Goal: Understand process/instructions: Learn how to perform a task or action

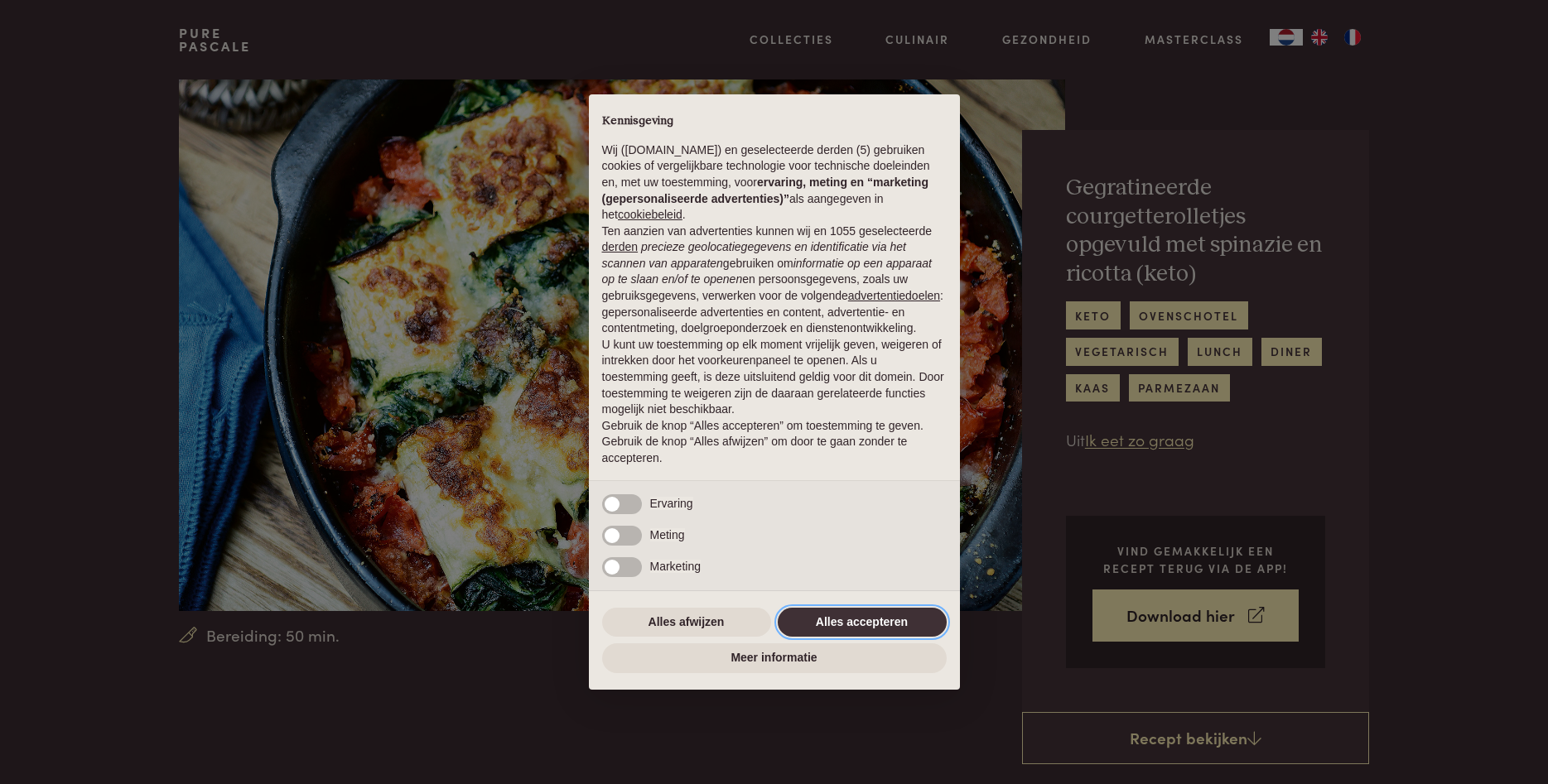
click at [858, 631] on button "Alles accepteren" at bounding box center [862, 623] width 169 height 30
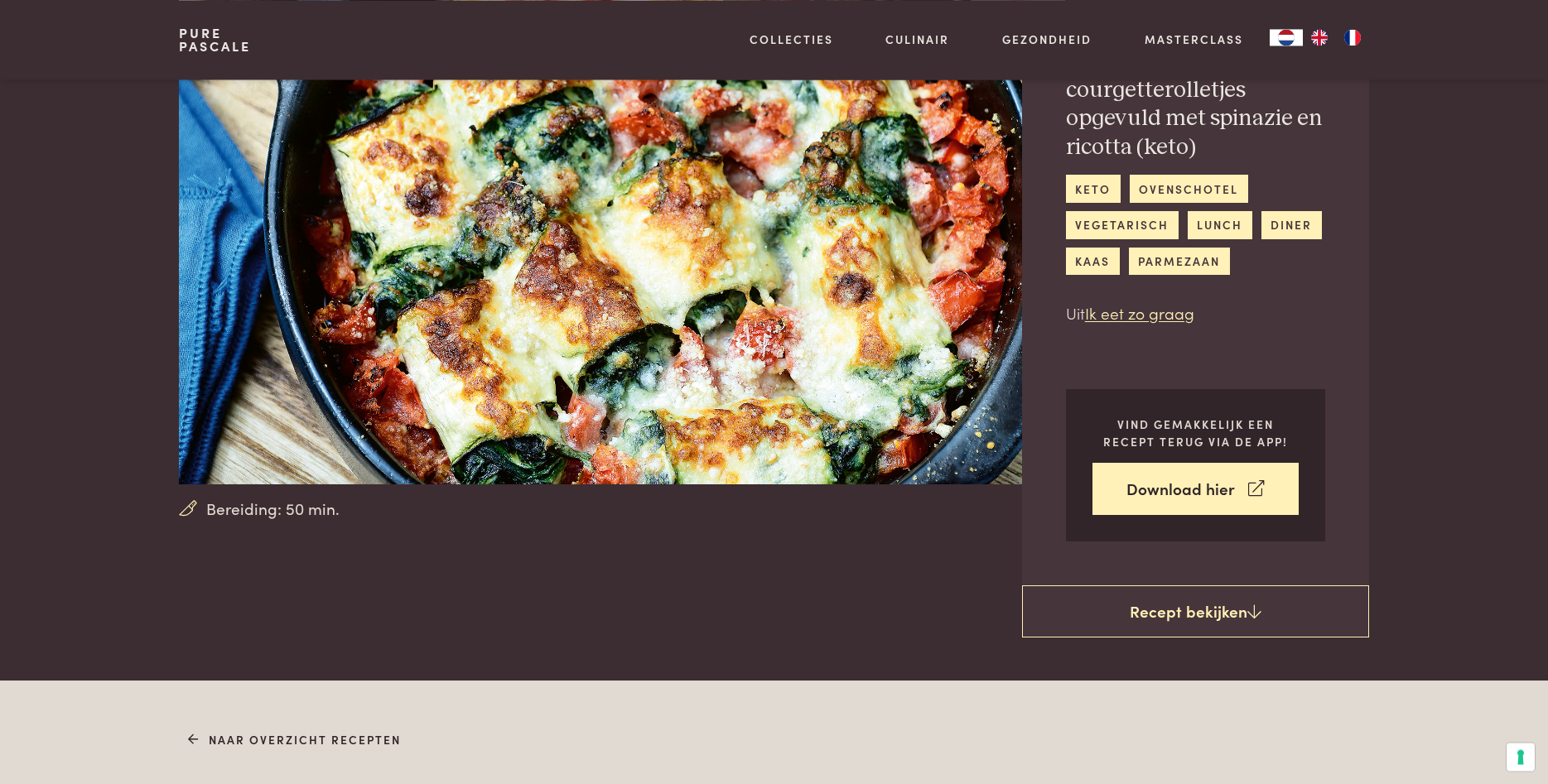
scroll to position [169, 0]
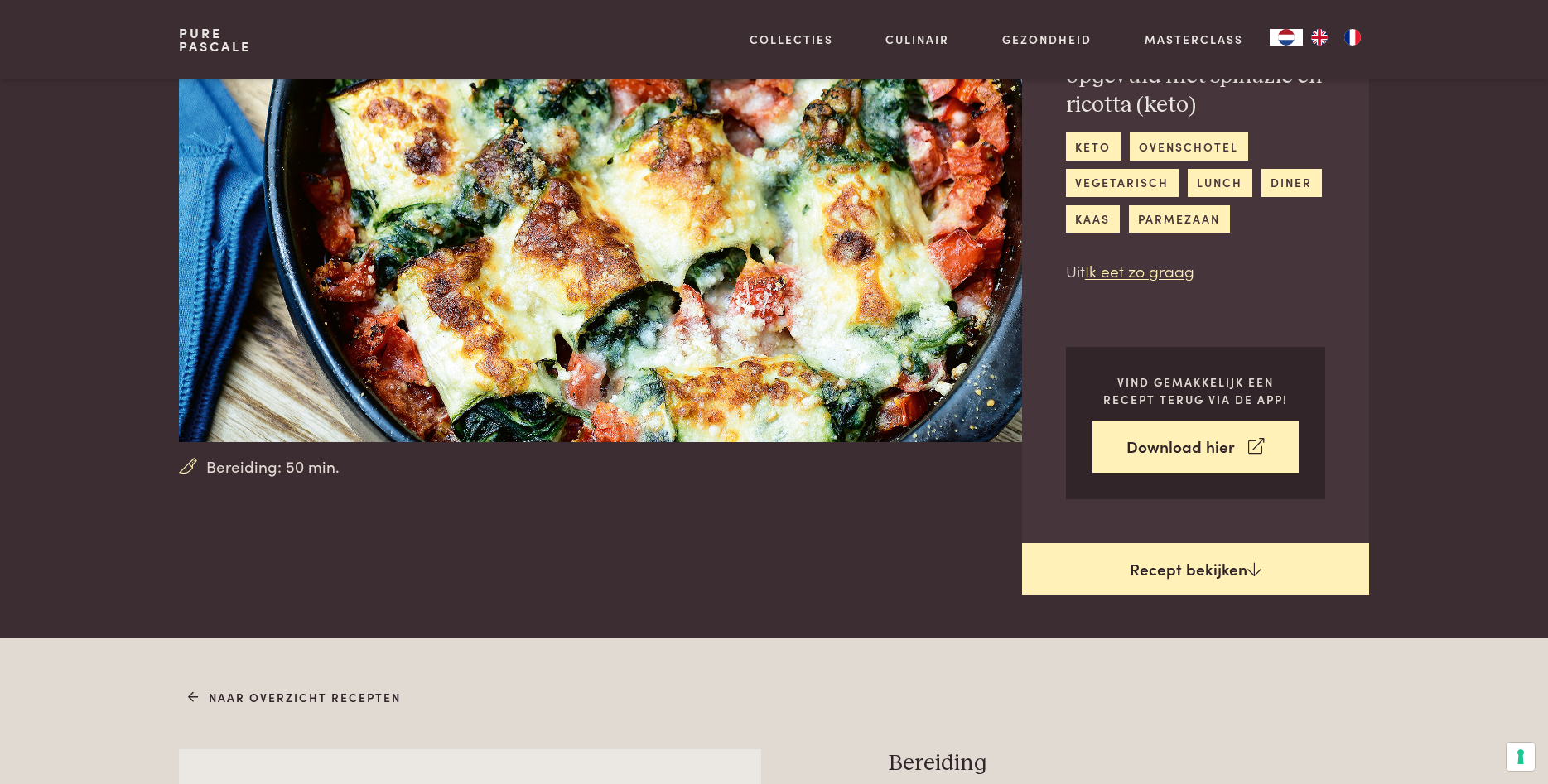
click at [1147, 573] on link "Recept bekijken" at bounding box center [1195, 569] width 347 height 53
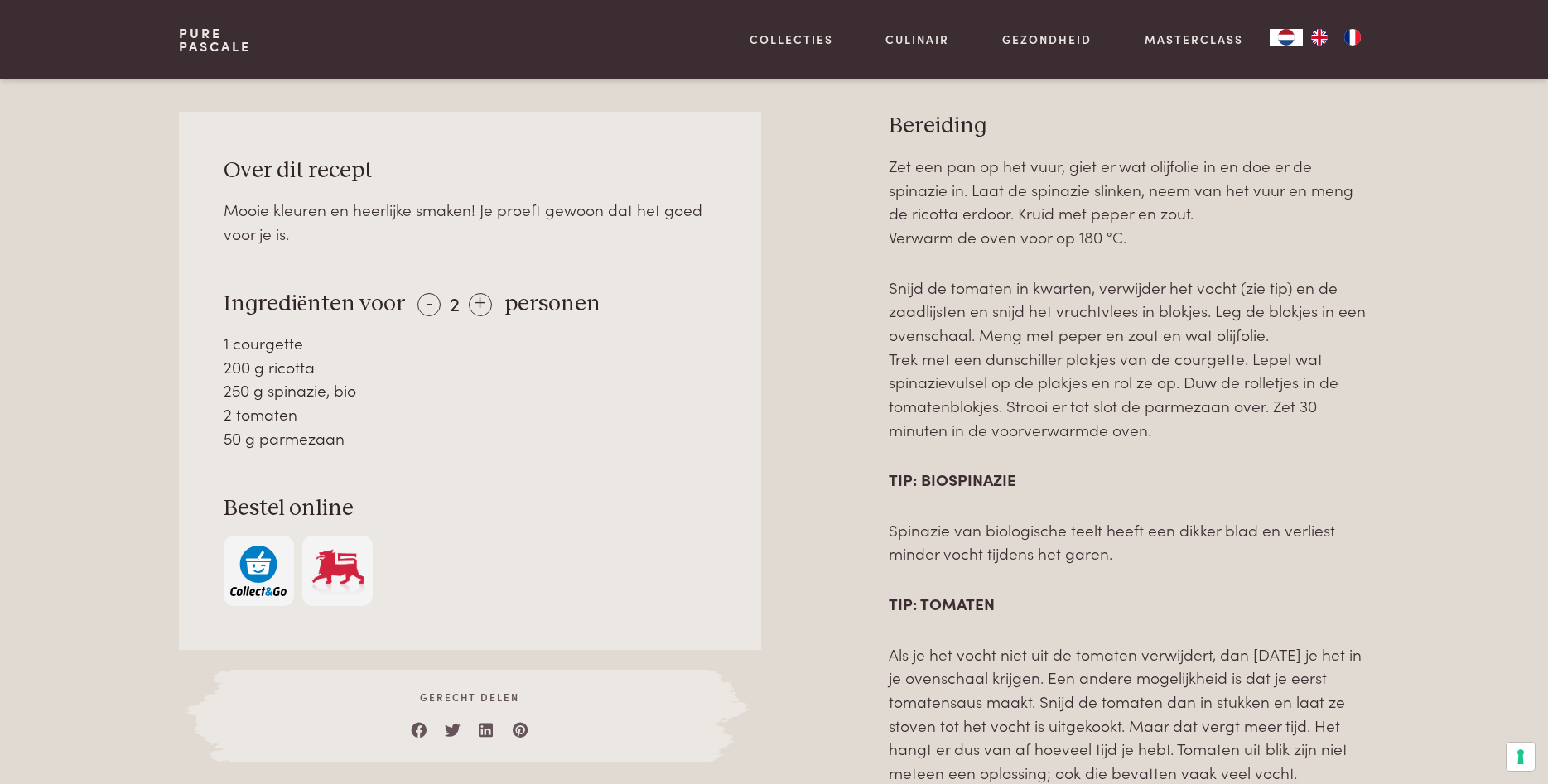
scroll to position [807, 0]
click at [475, 302] on div "+" at bounding box center [480, 303] width 23 height 23
click at [475, 302] on div "+" at bounding box center [481, 303] width 23 height 23
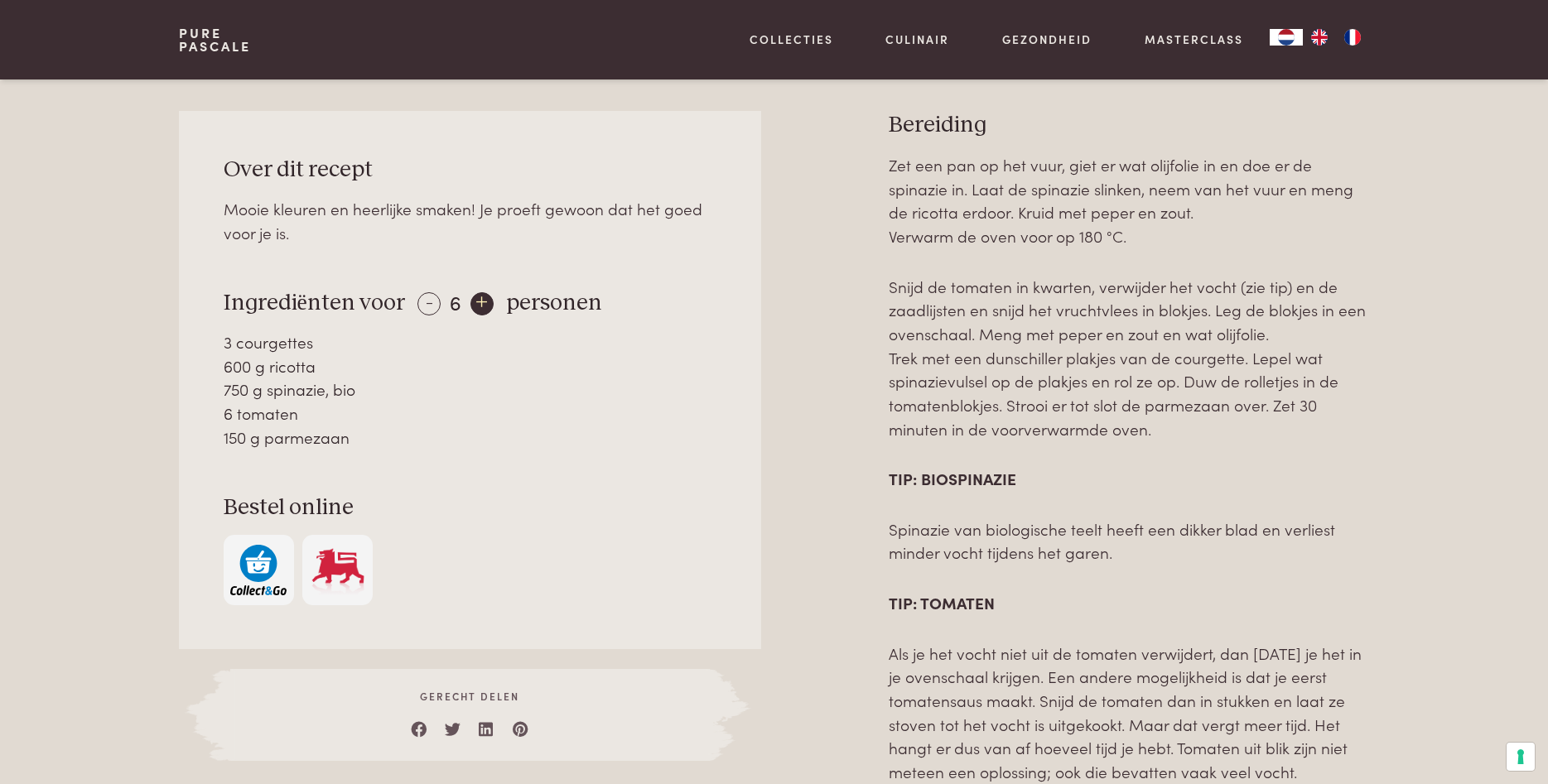
click at [475, 301] on div "+" at bounding box center [482, 303] width 23 height 23
click at [475, 301] on div "+" at bounding box center [480, 303] width 23 height 23
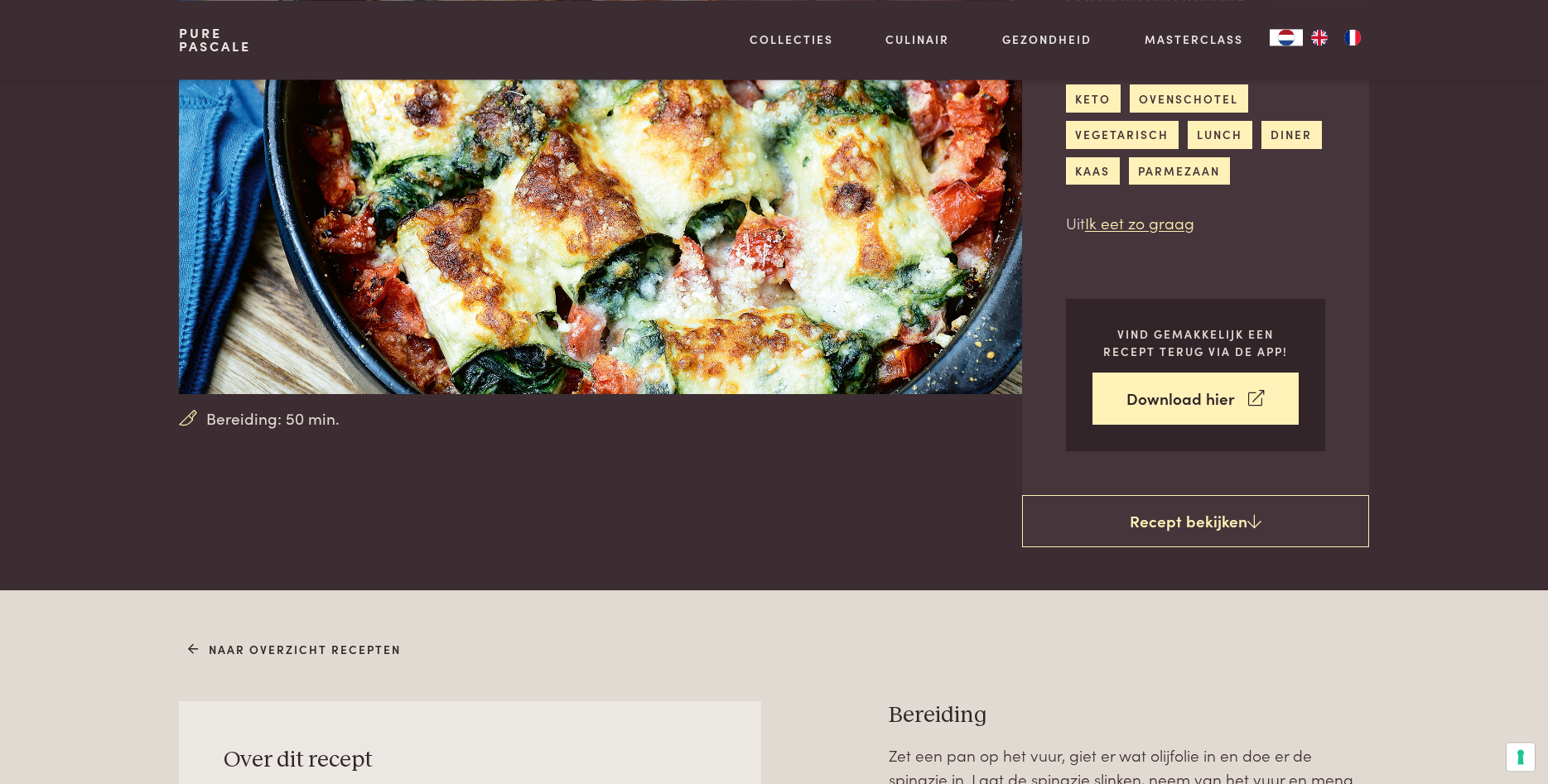
scroll to position [132, 0]
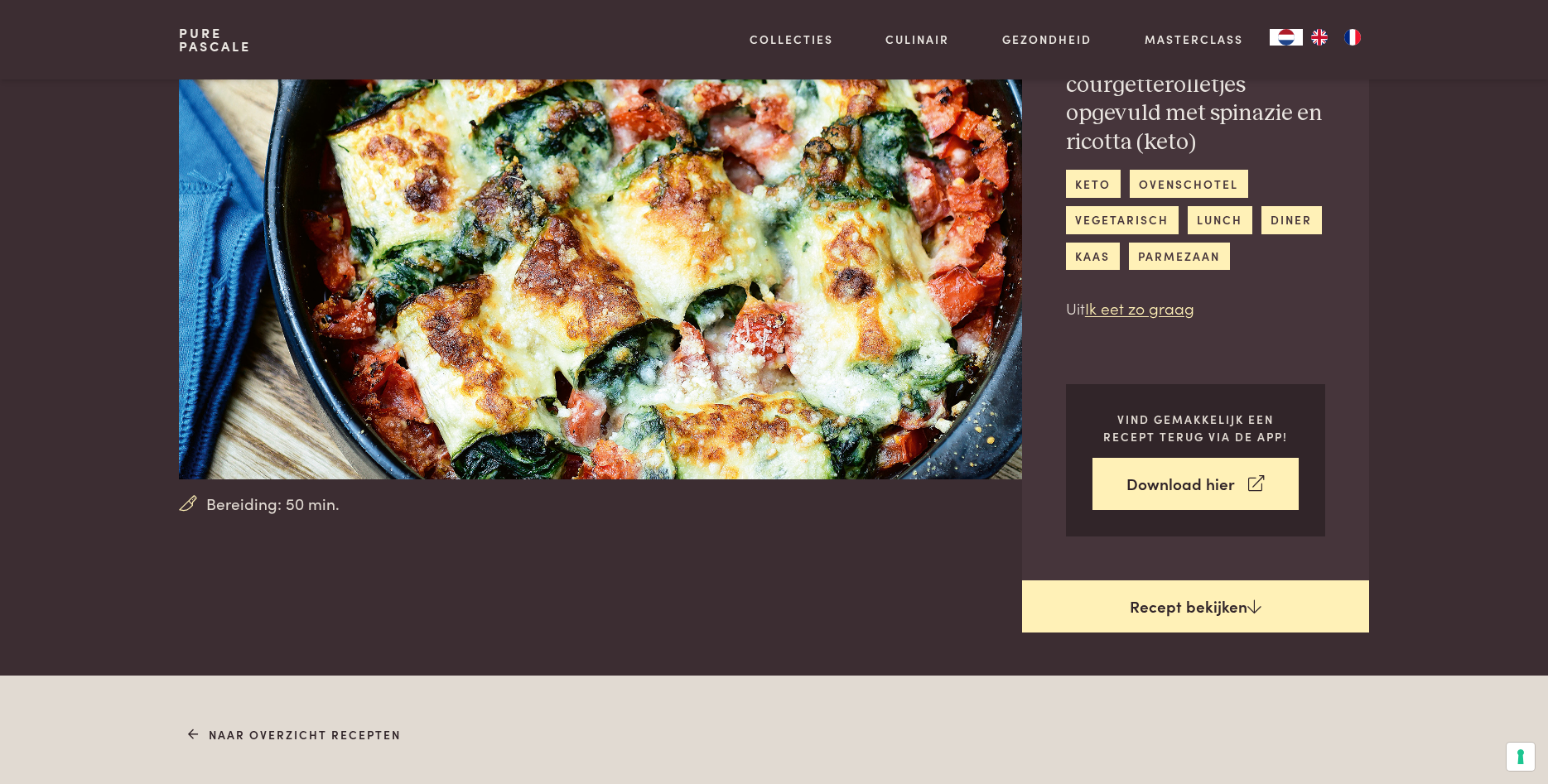
click at [1163, 603] on link "Recept bekijken" at bounding box center [1195, 606] width 347 height 53
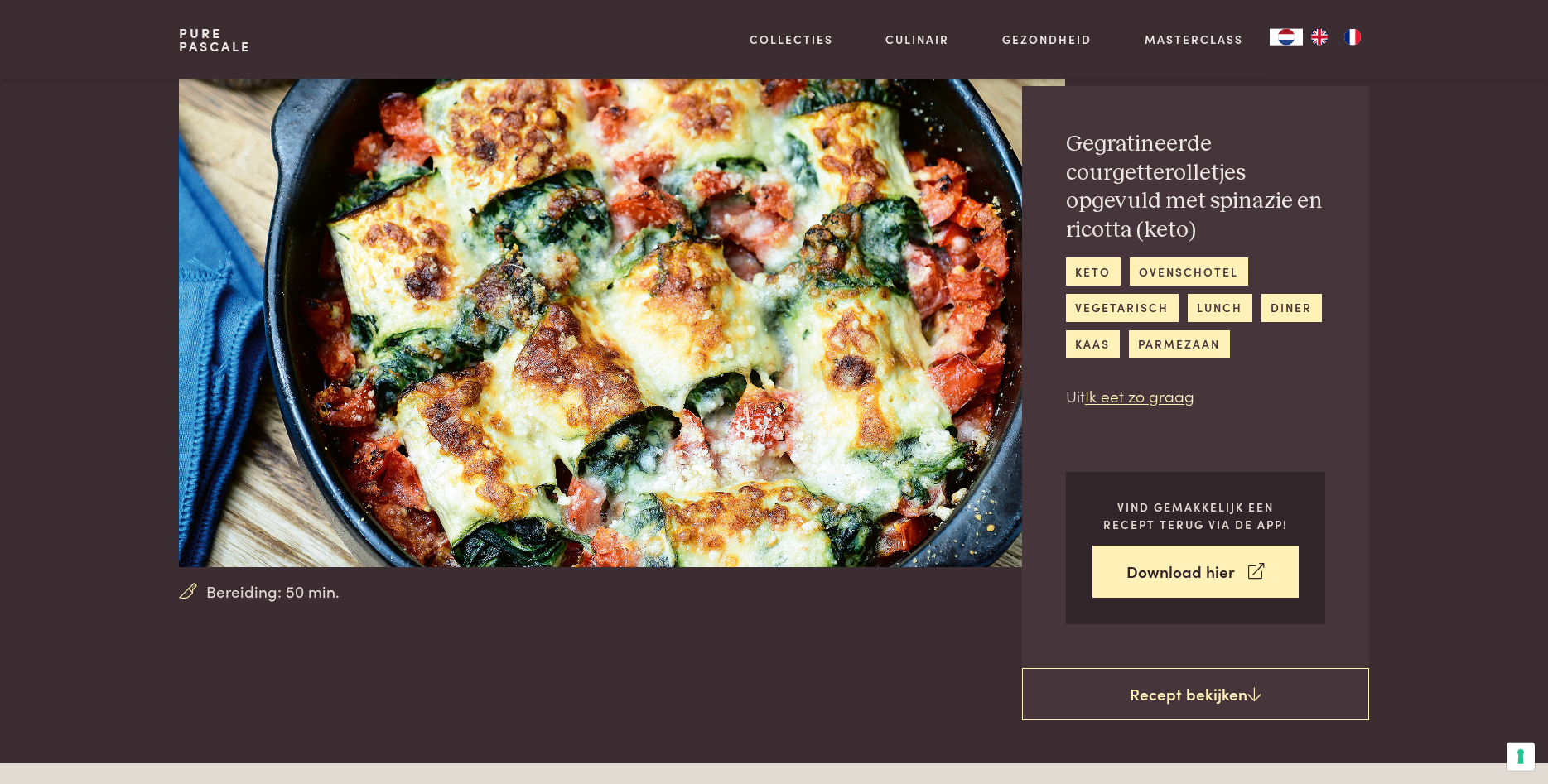
scroll to position [0, 0]
